Goal: Information Seeking & Learning: Learn about a topic

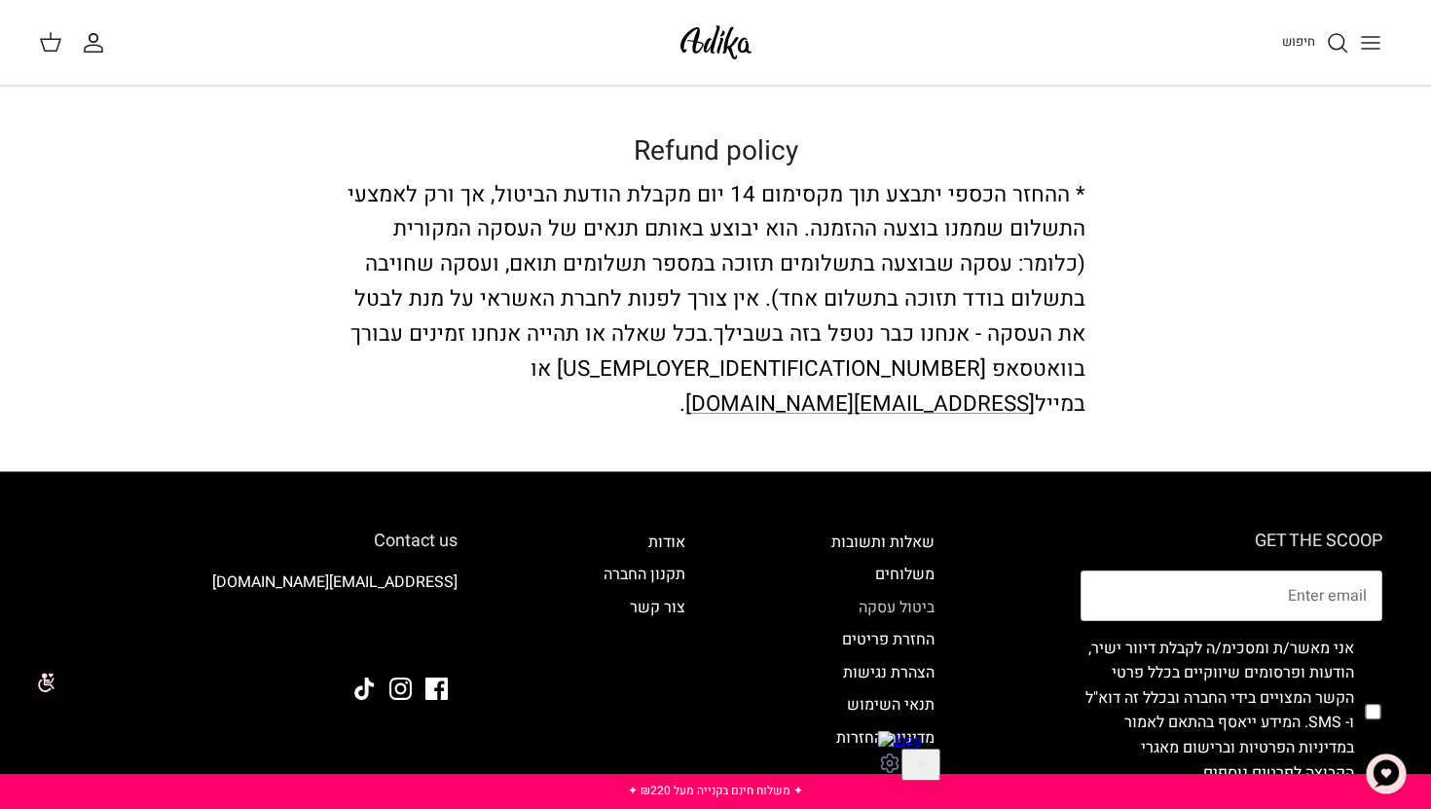
click at [882, 596] on link "ביטול עסקה" at bounding box center [897, 607] width 76 height 23
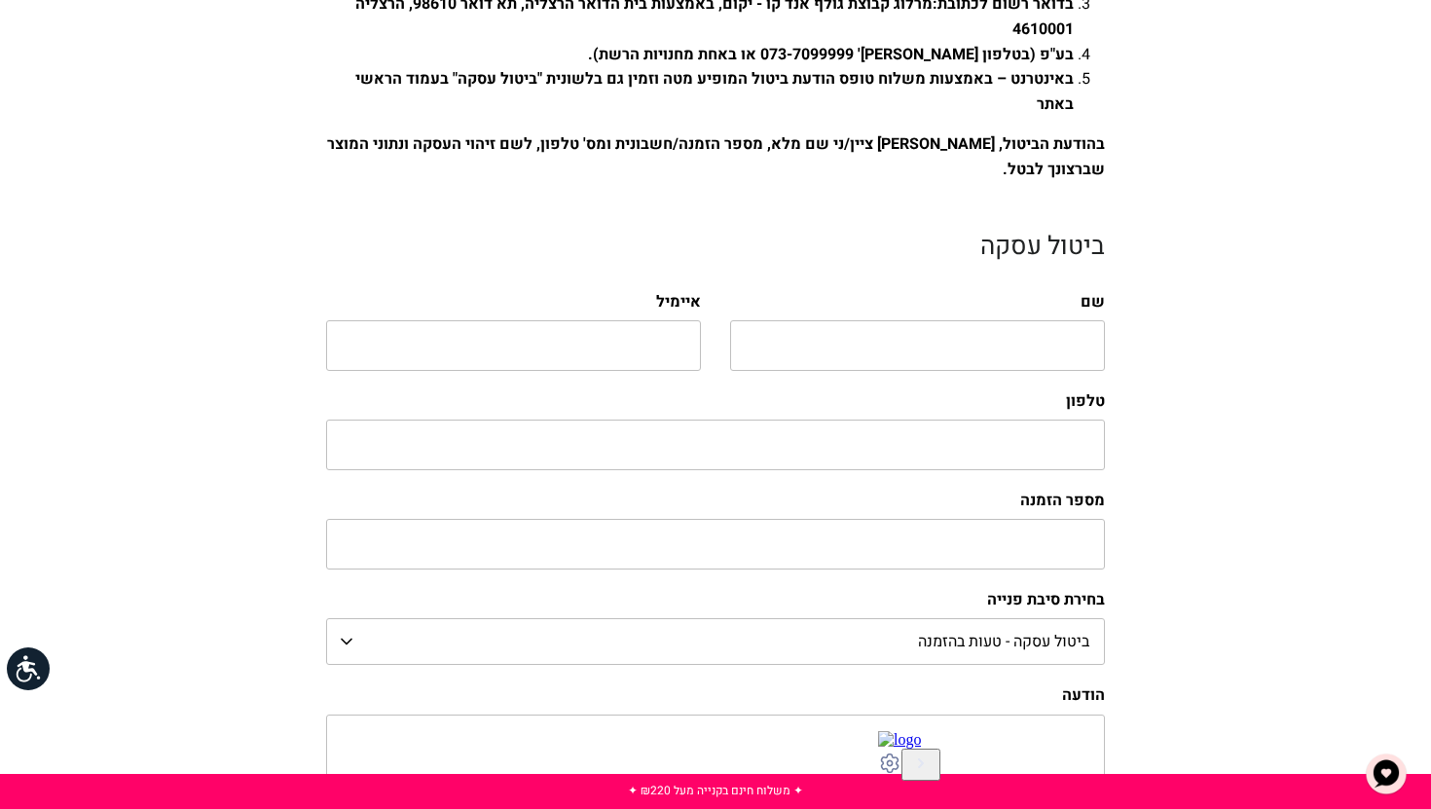
scroll to position [995, 0]
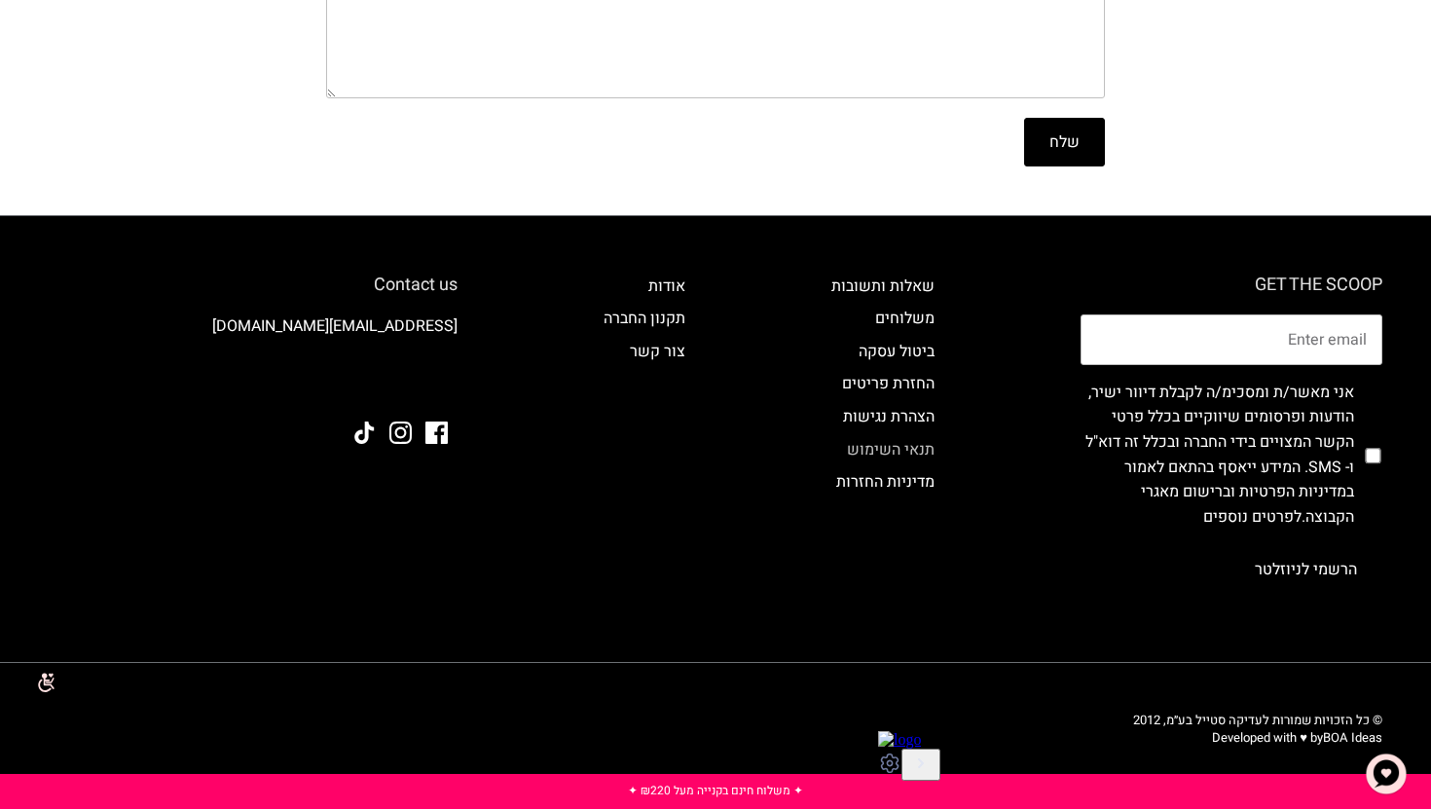
click at [897, 444] on link "תנאי השימוש" at bounding box center [891, 449] width 88 height 23
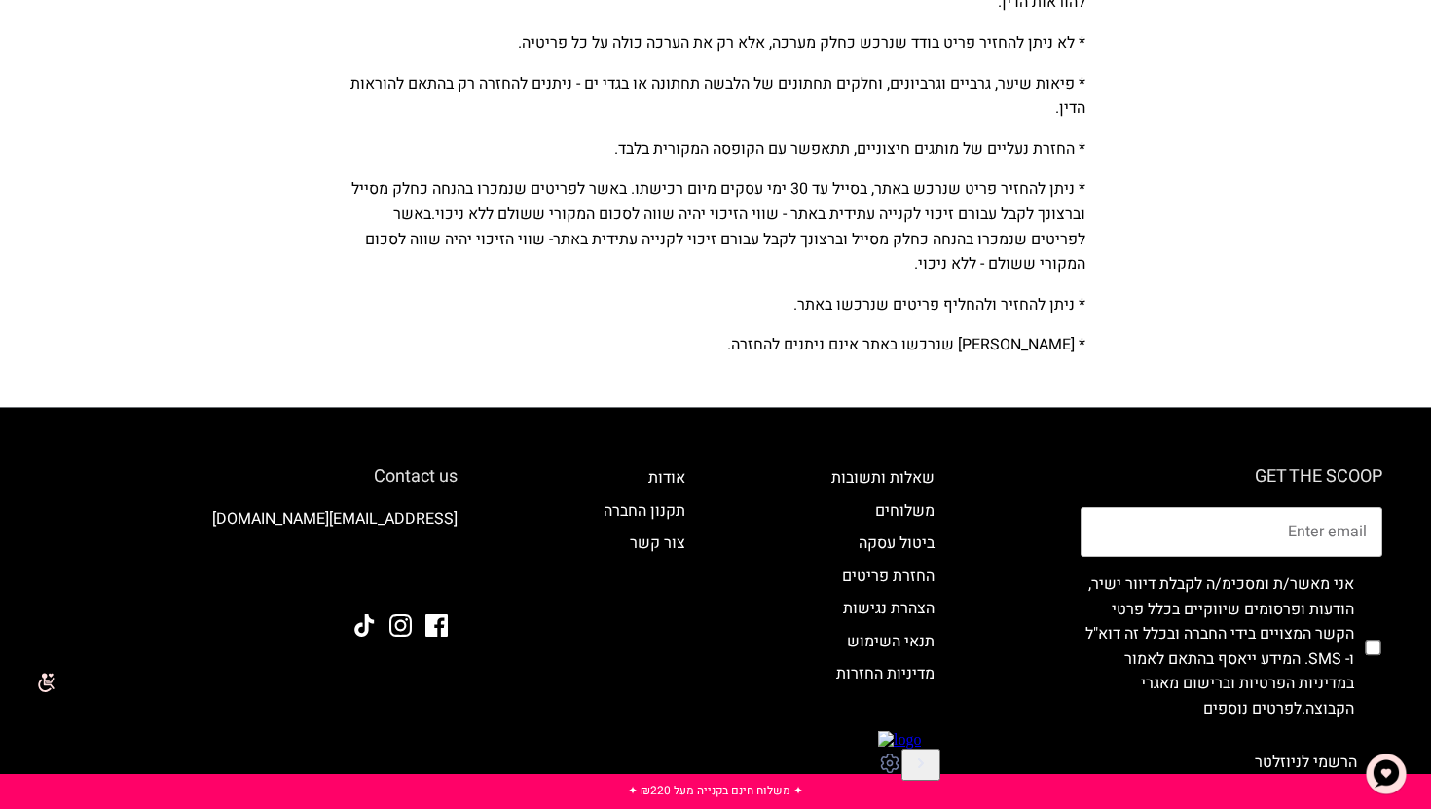
scroll to position [430, 0]
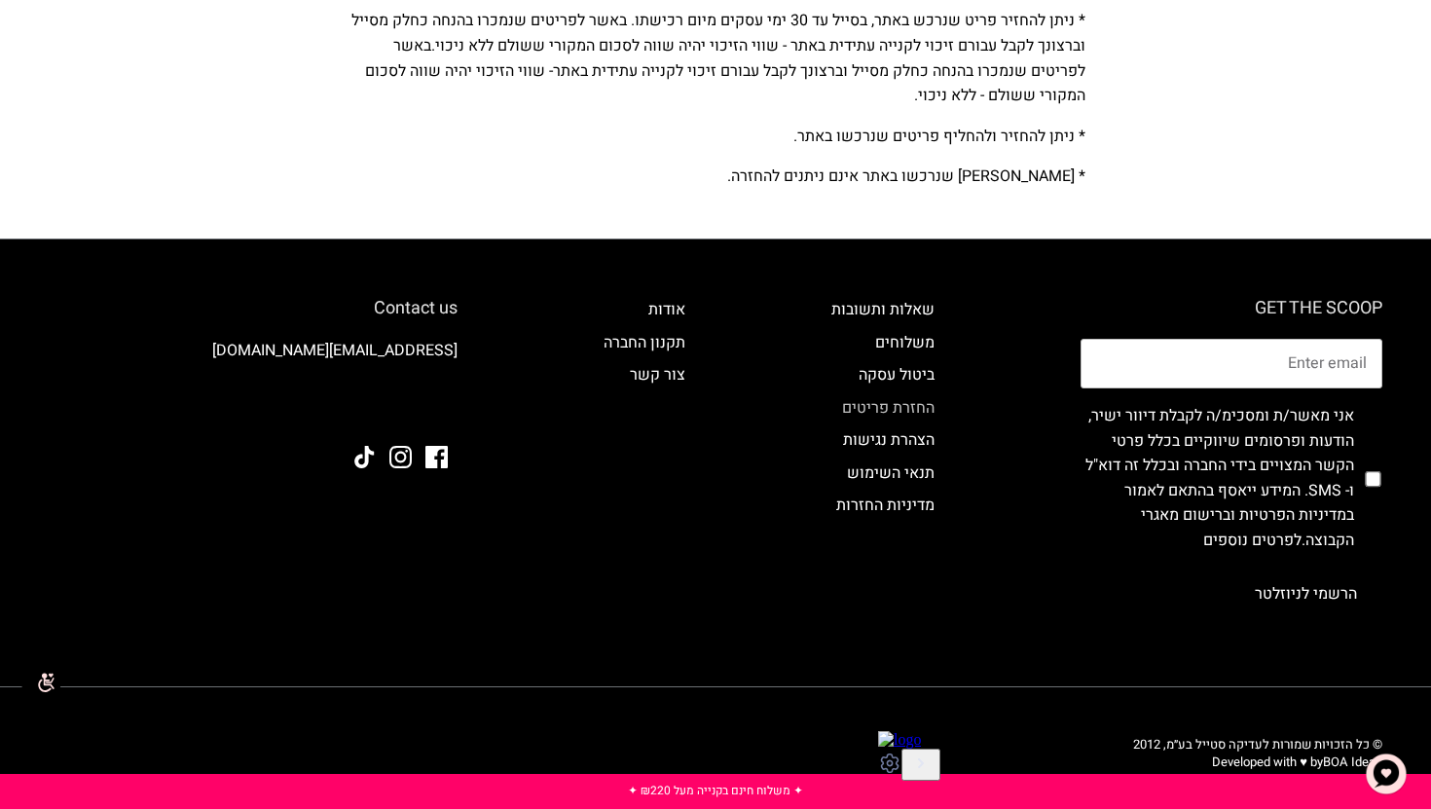
click at [906, 396] on link "החזרת פריטים" at bounding box center [888, 407] width 92 height 23
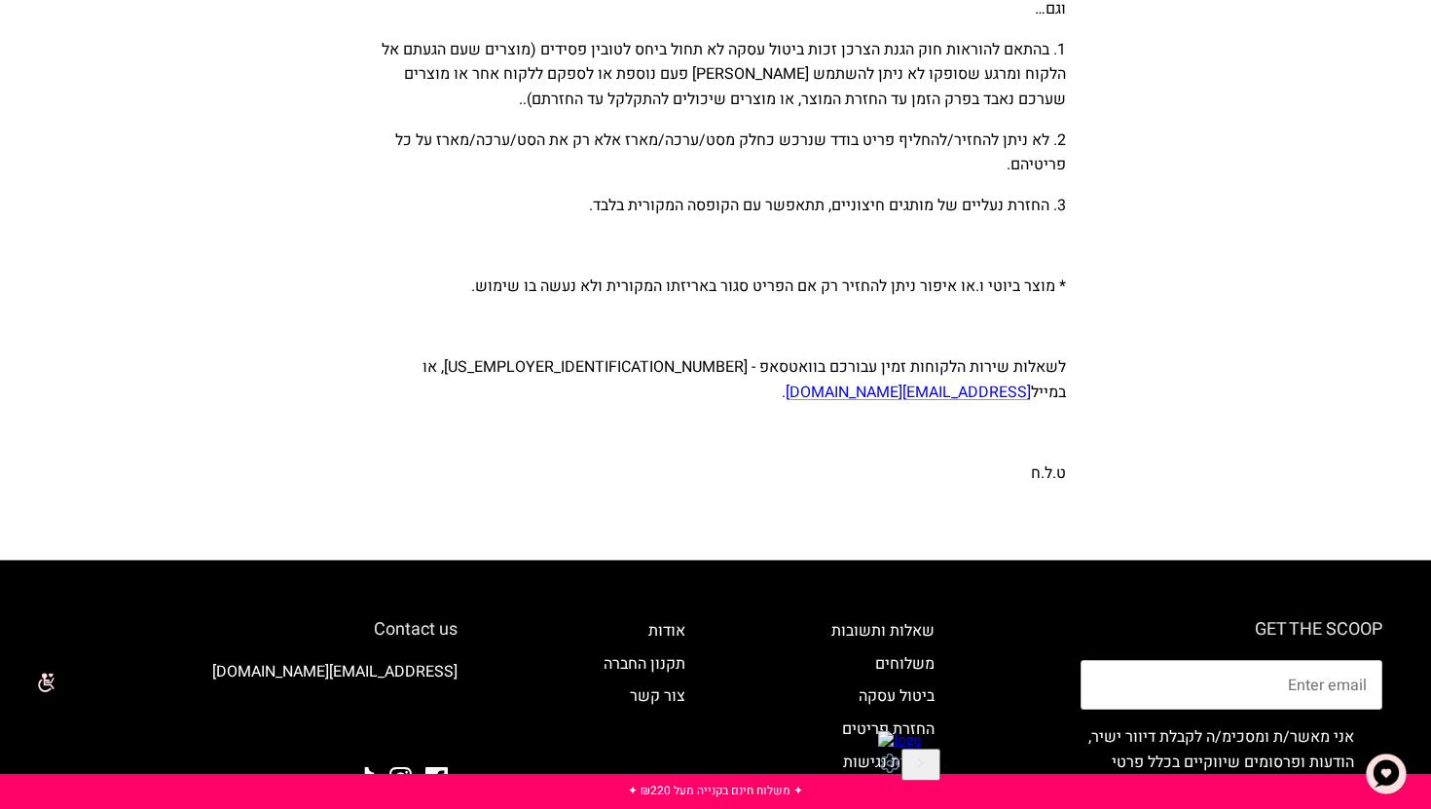
scroll to position [1462, 0]
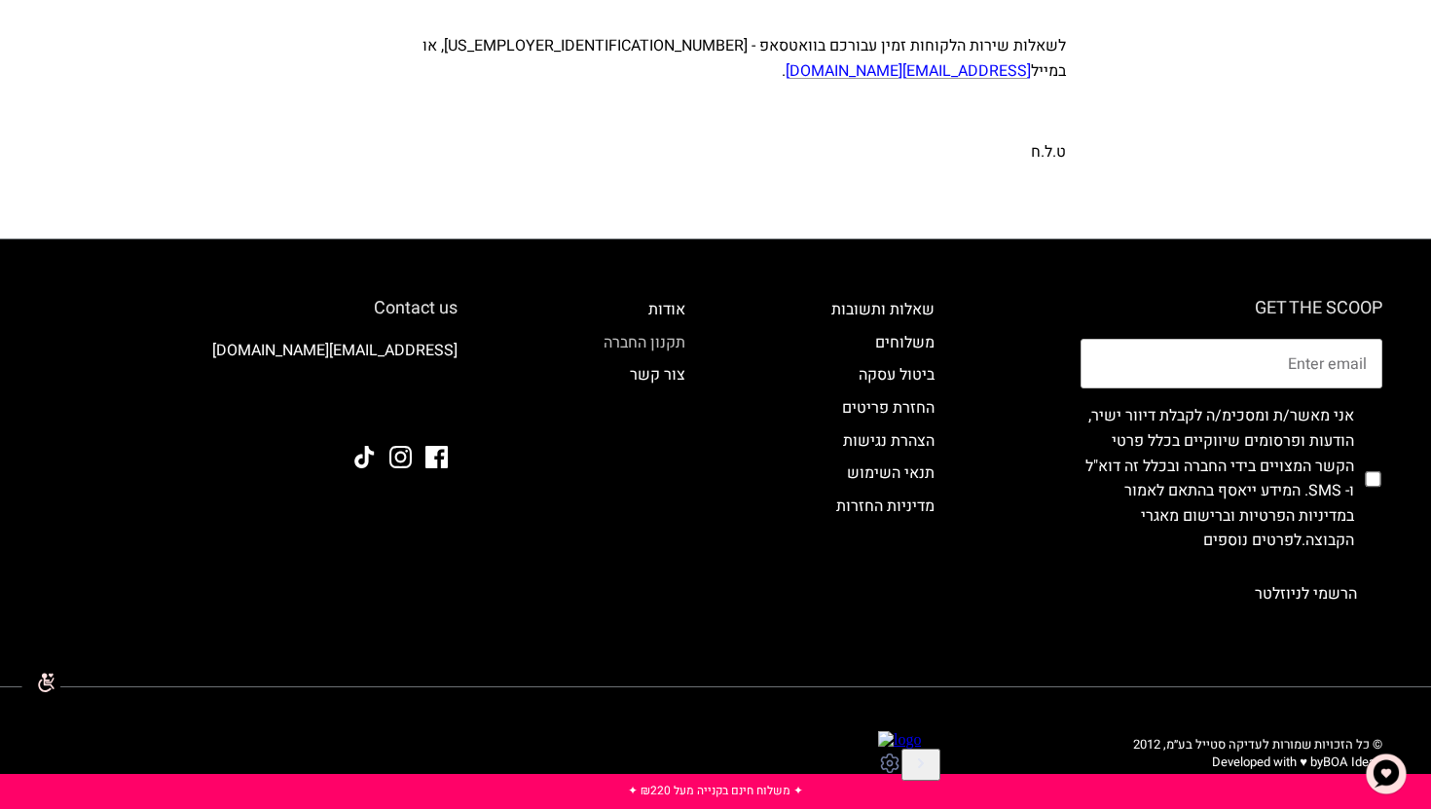
click at [653, 331] on link "תקנון החברה" at bounding box center [645, 342] width 82 height 23
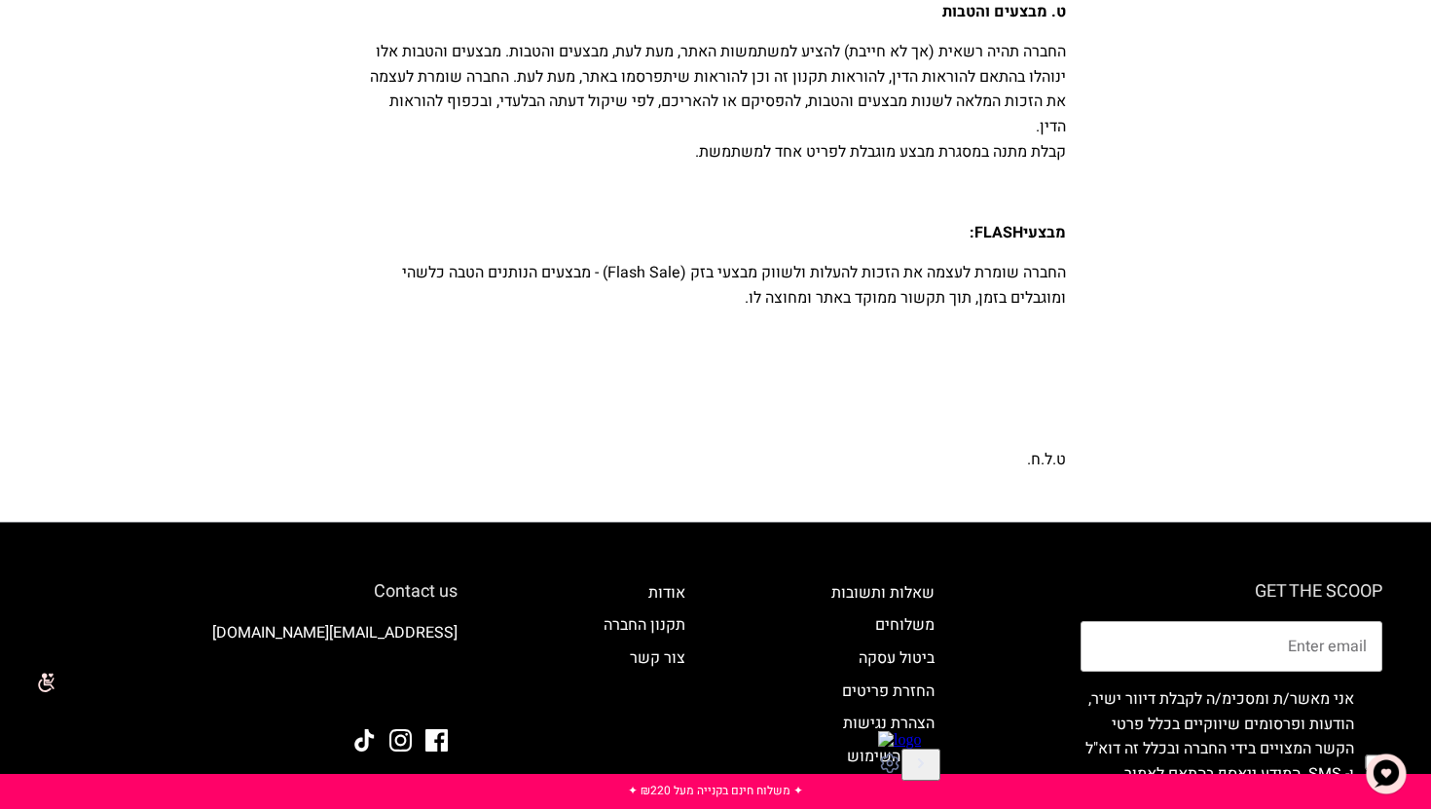
scroll to position [11328, 0]
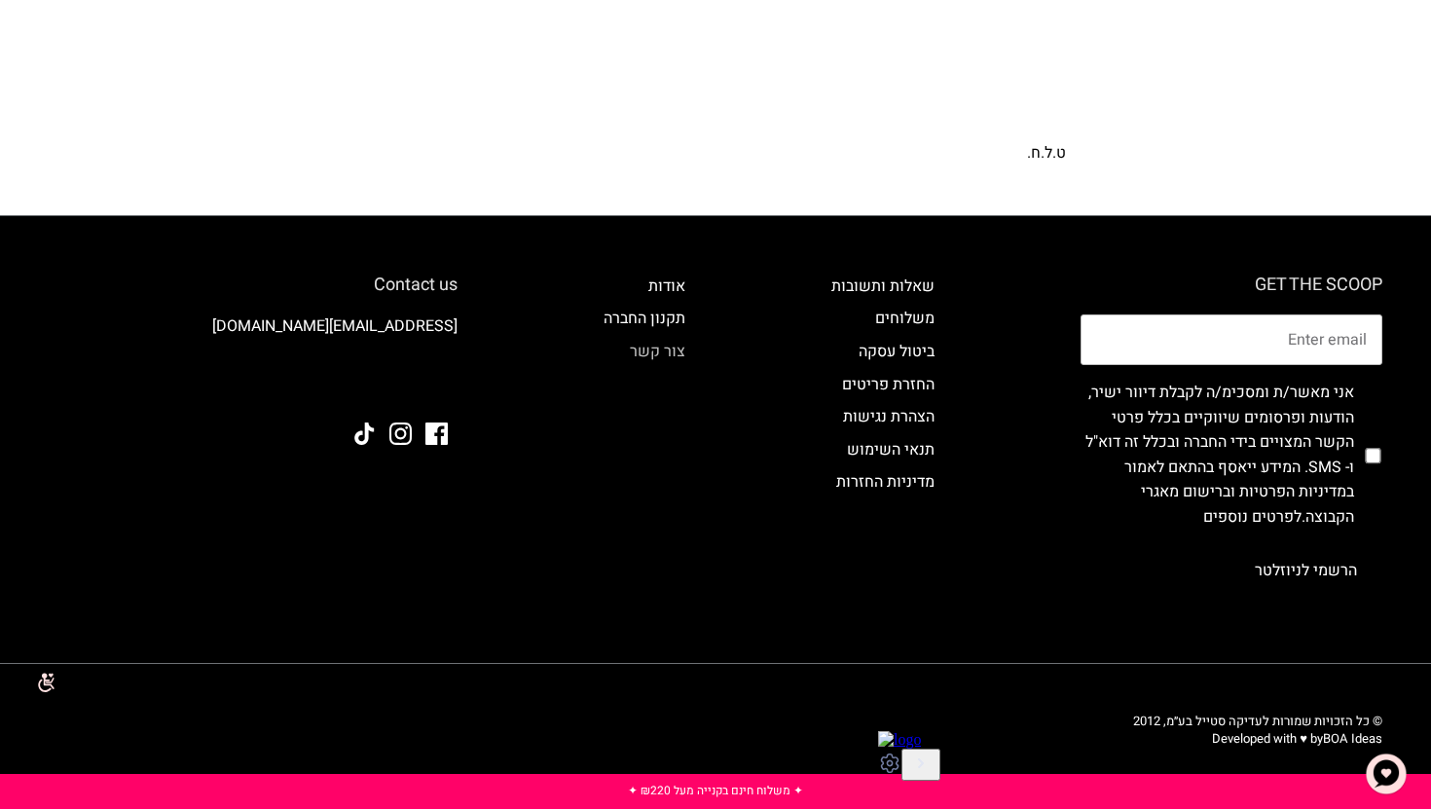
click at [644, 359] on link "צור קשר" at bounding box center [657, 351] width 55 height 23
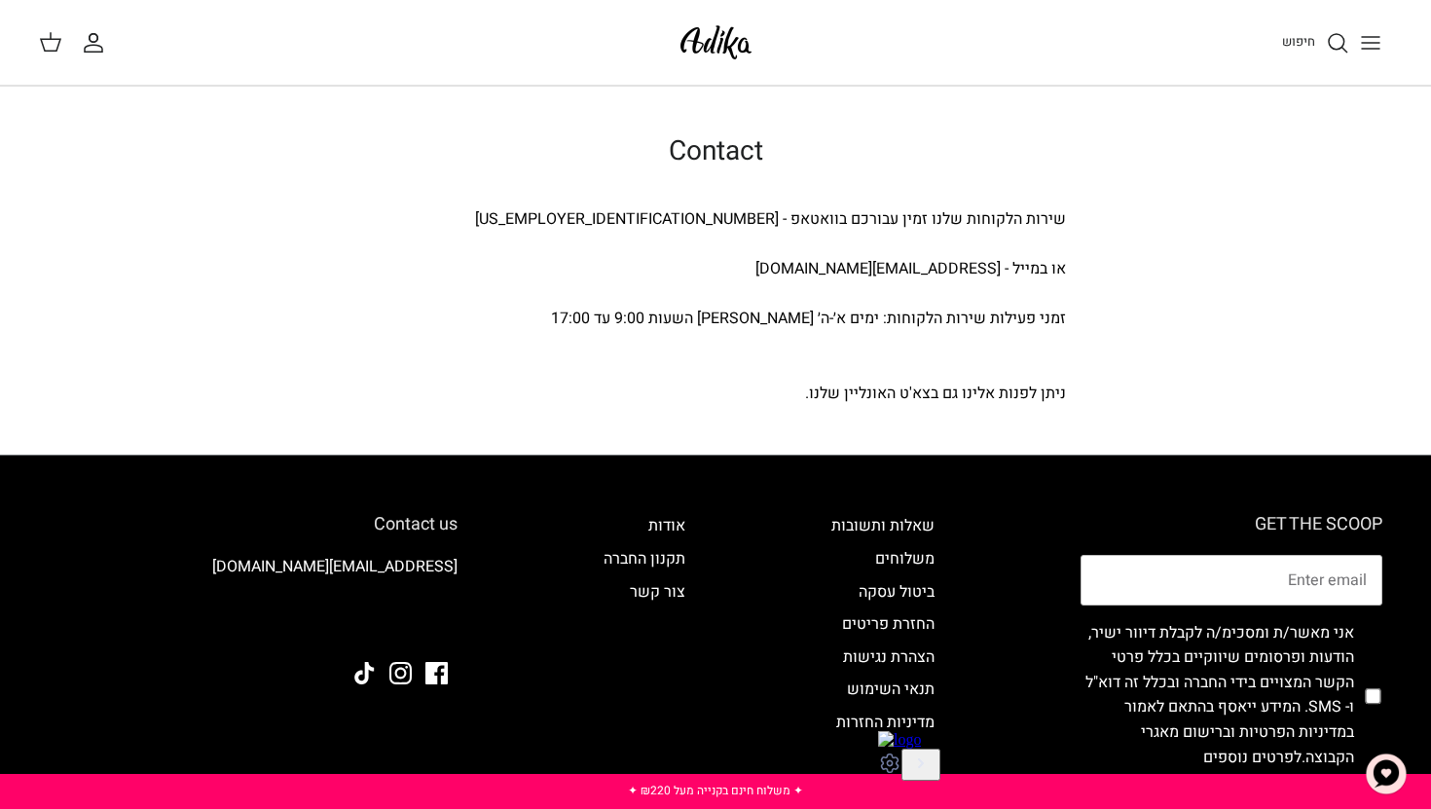
scroll to position [241, 0]
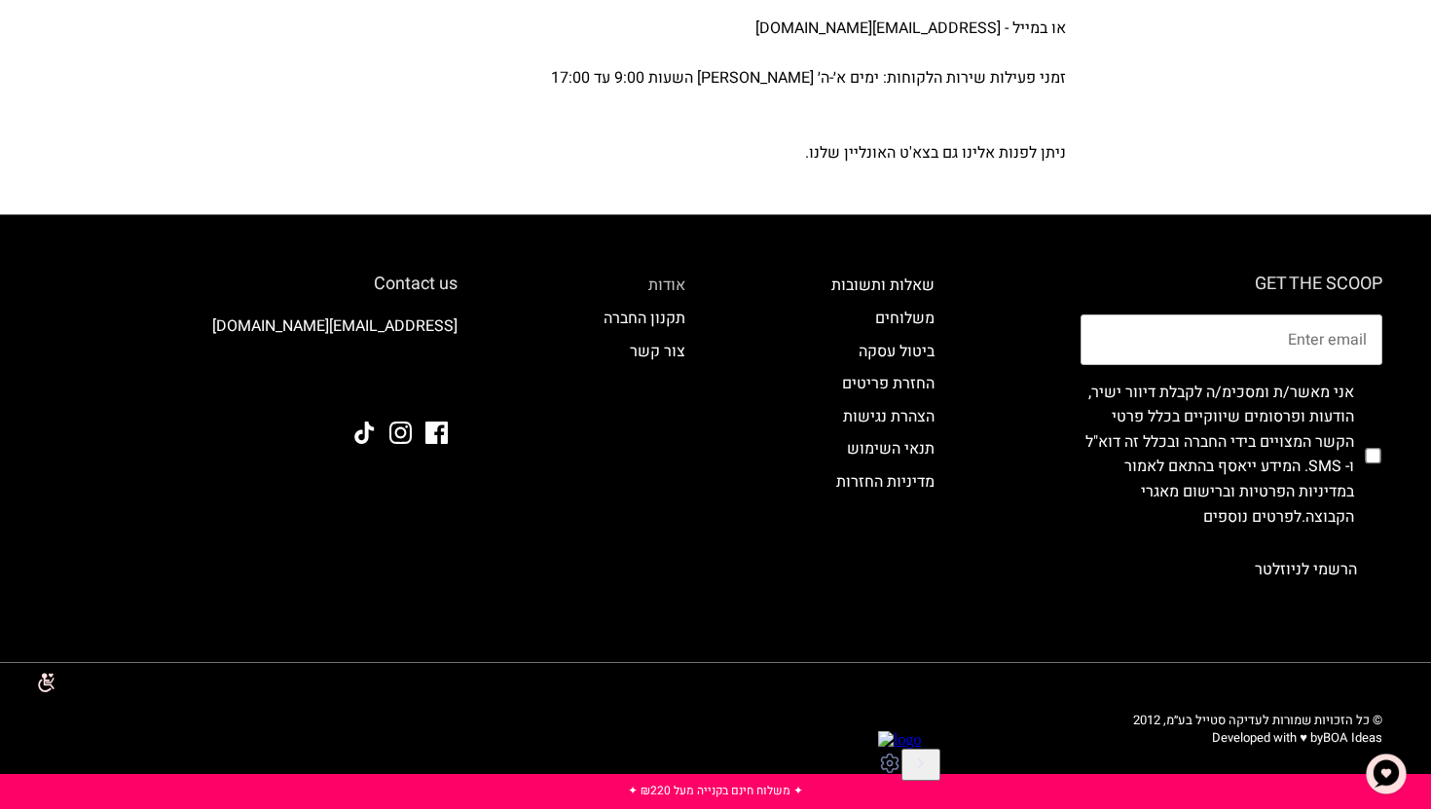
click at [673, 280] on link "אודות" at bounding box center [666, 285] width 37 height 23
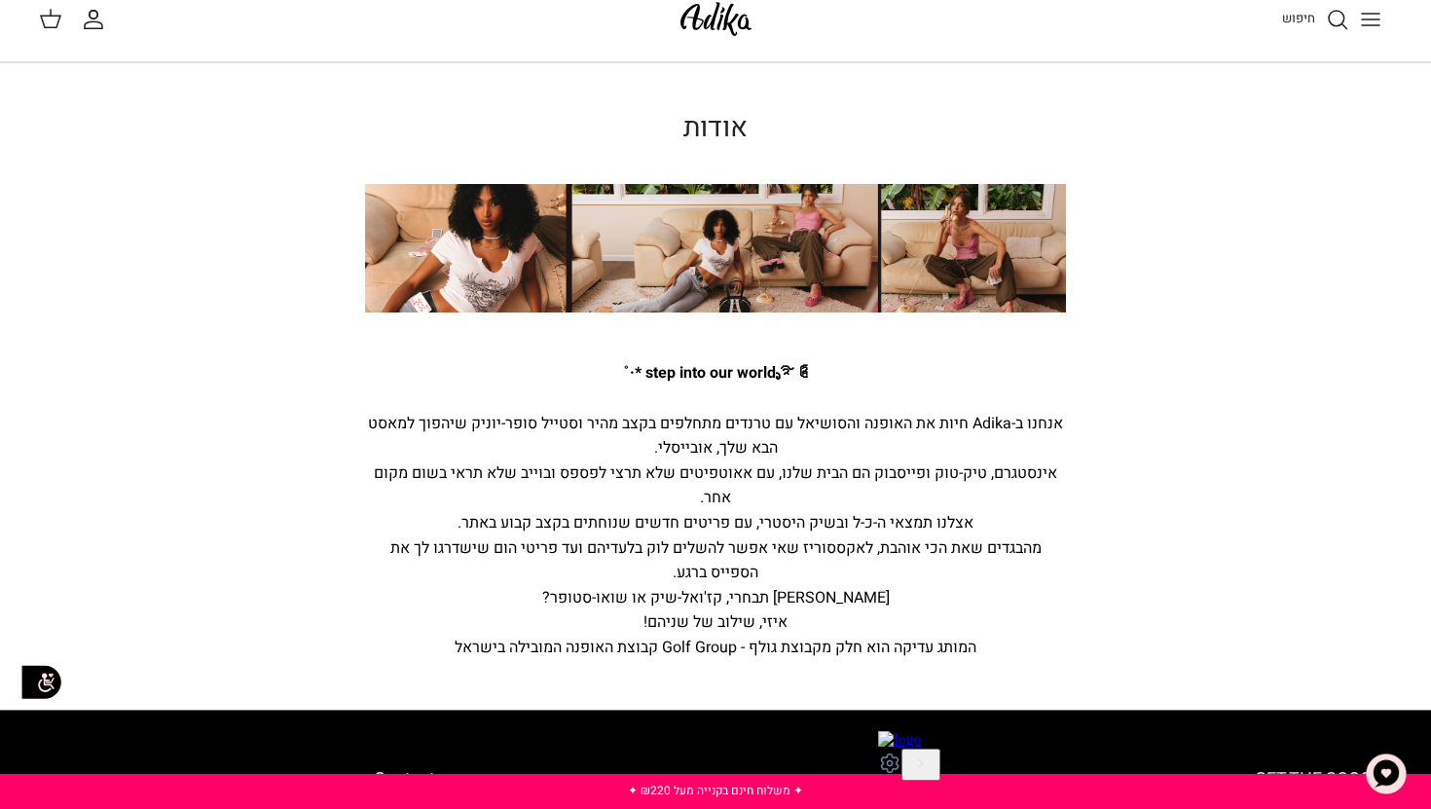
scroll to position [22, 0]
